Goal: Find specific page/section: Find specific page/section

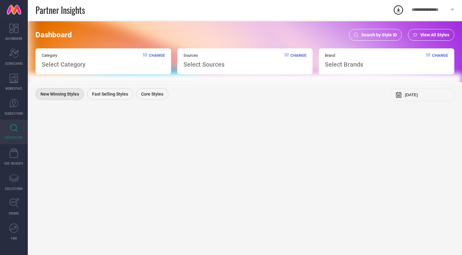
click at [375, 32] on div "Search by Style ID" at bounding box center [375, 35] width 53 height 12
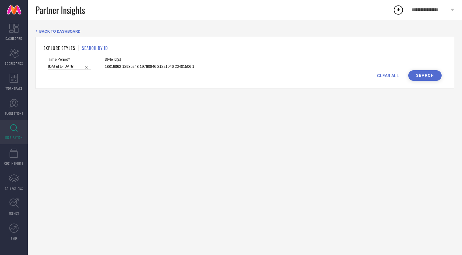
click at [126, 65] on input "18816862 12985248 19760846 21221046 20401506 18816824 21285976 13392354 1385234…" at bounding box center [149, 66] width 89 height 7
paste input "29410964 29411078 31046822 31123319 31123311 30036732 31046800 30036869 3003684…"
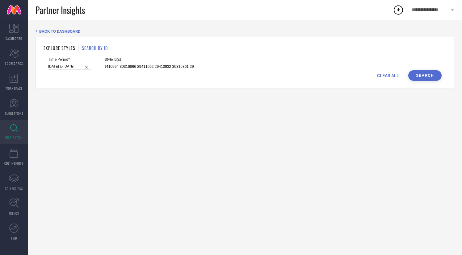
type input "29410964 29411078 31046822 31123319 31123311 30036732 31046800 30036869 3003684…"
click at [426, 73] on button "Search" at bounding box center [424, 75] width 33 height 10
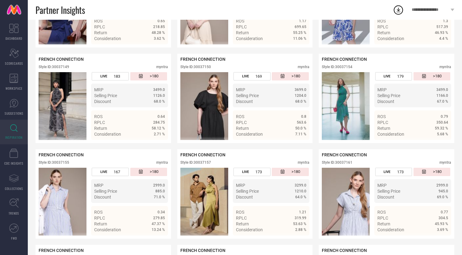
scroll to position [2462, 0]
